Goal: Download file/media

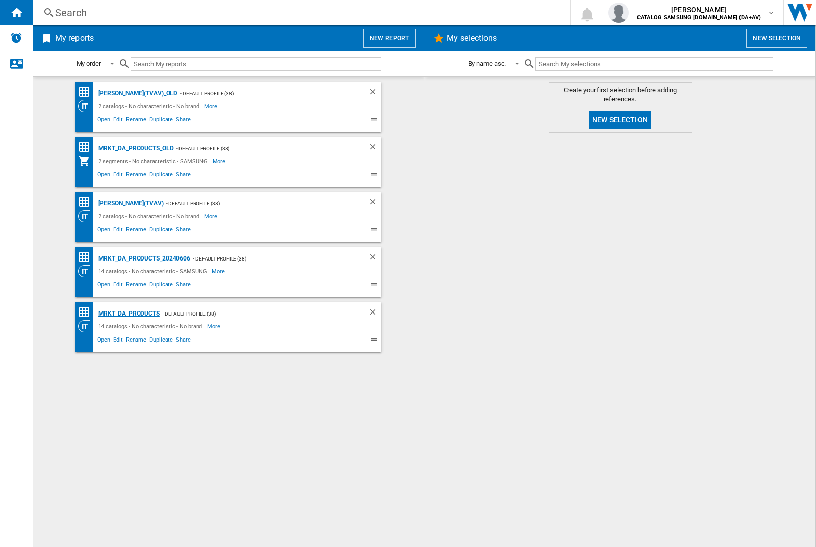
click at [129, 314] on div "MRKT_DA_PRODUCTS" at bounding box center [128, 314] width 64 height 13
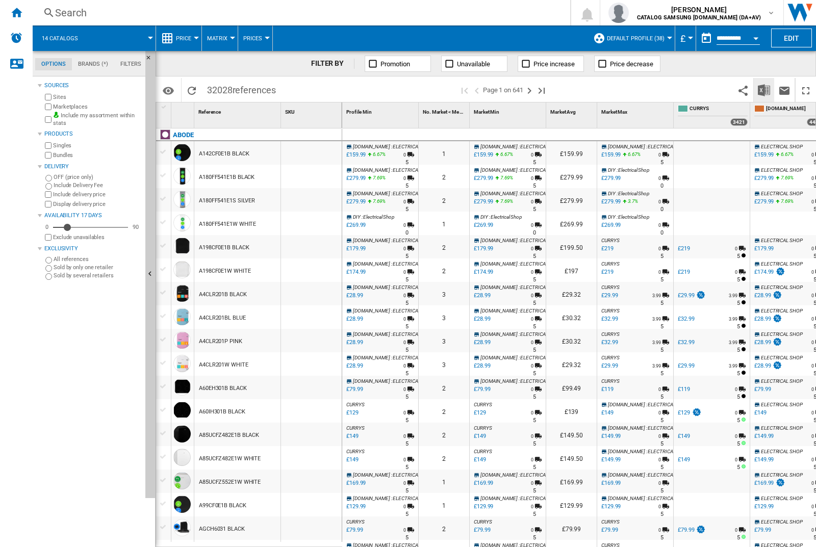
click at [764, 89] on img "Download in Excel" at bounding box center [764, 90] width 12 height 12
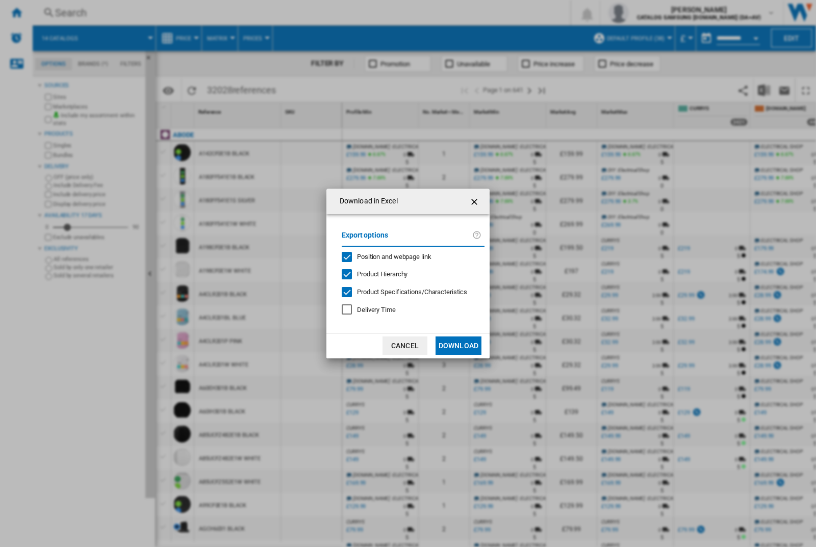
click at [387, 256] on span "Position and webpage link" at bounding box center [394, 257] width 74 height 8
click at [459, 346] on button "Download" at bounding box center [459, 346] width 46 height 18
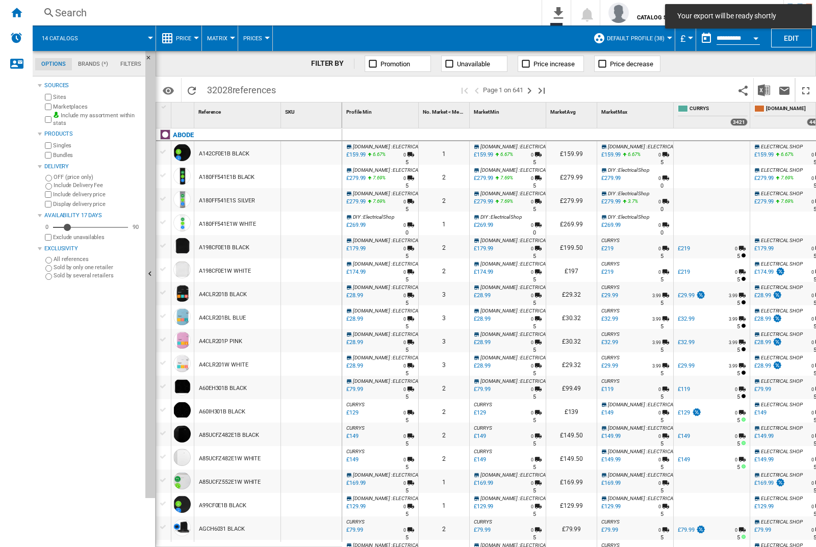
click at [315, 151] on div at bounding box center [311, 152] width 61 height 23
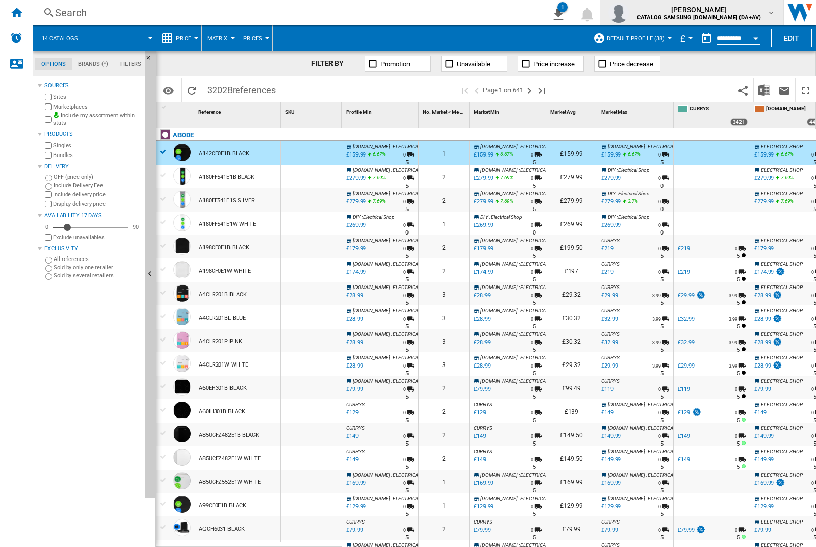
click at [629, 13] on img "button" at bounding box center [619, 13] width 20 height 20
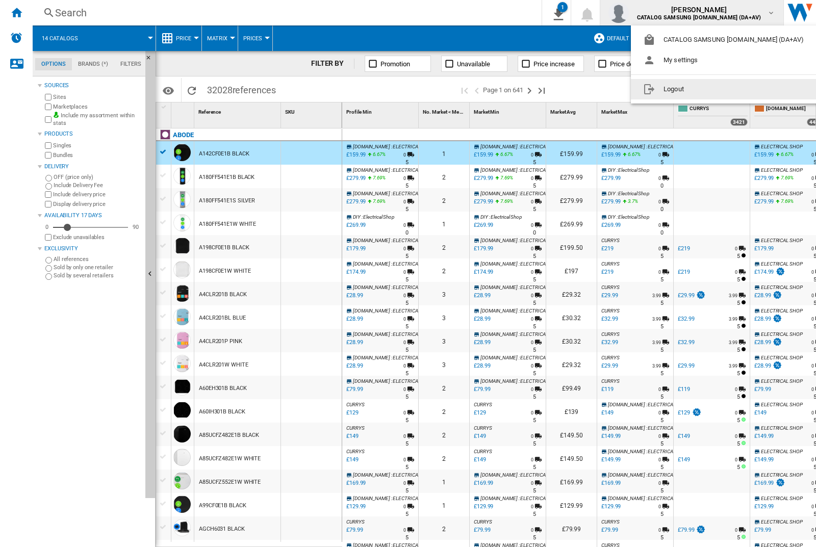
click at [710, 89] on button "Logout" at bounding box center [725, 89] width 189 height 20
